Goal: Use online tool/utility: Utilize a website feature to perform a specific function

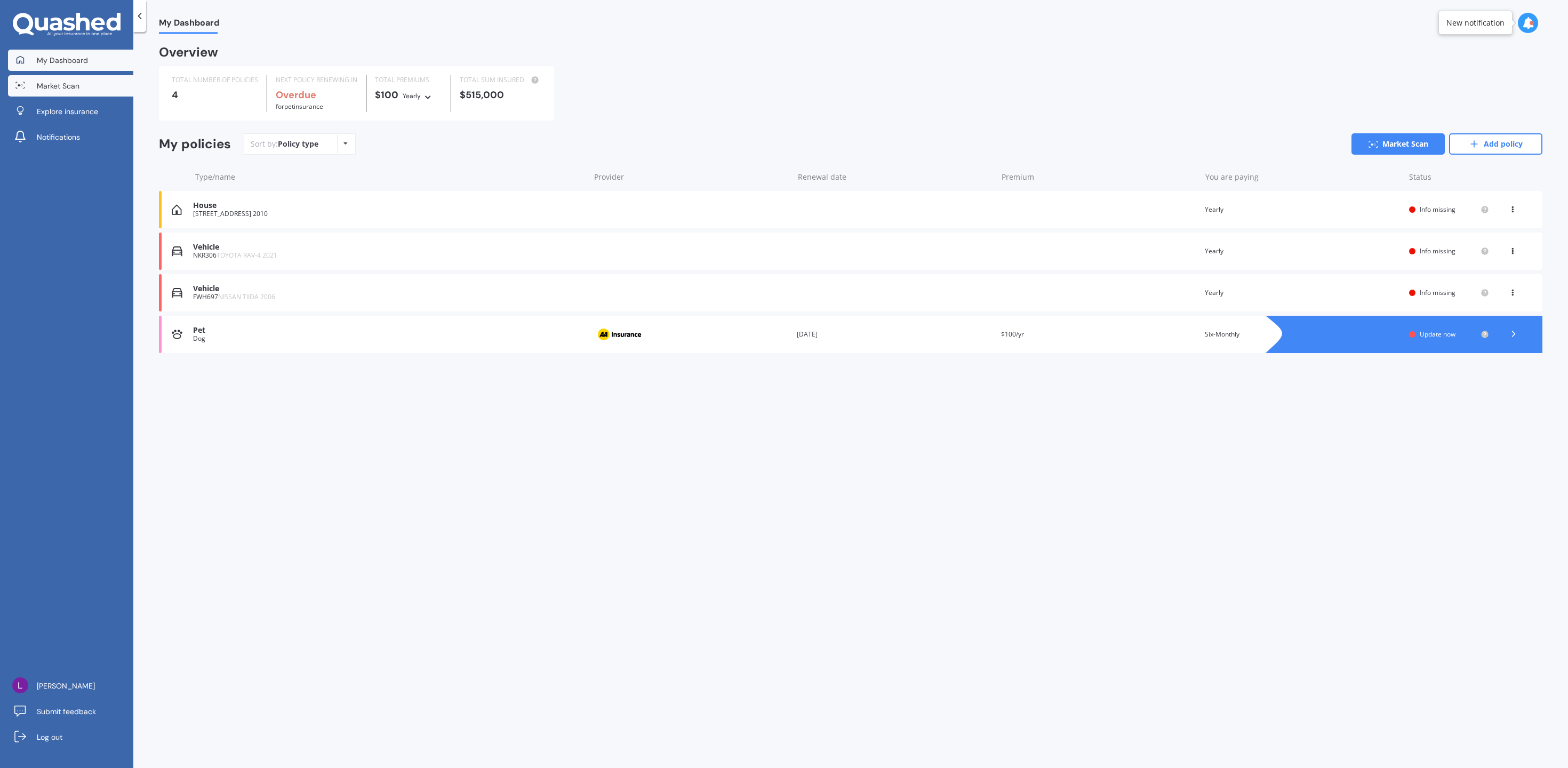
click at [98, 90] on link "Market Scan" at bounding box center [71, 85] width 125 height 21
